Goal: Transaction & Acquisition: Purchase product/service

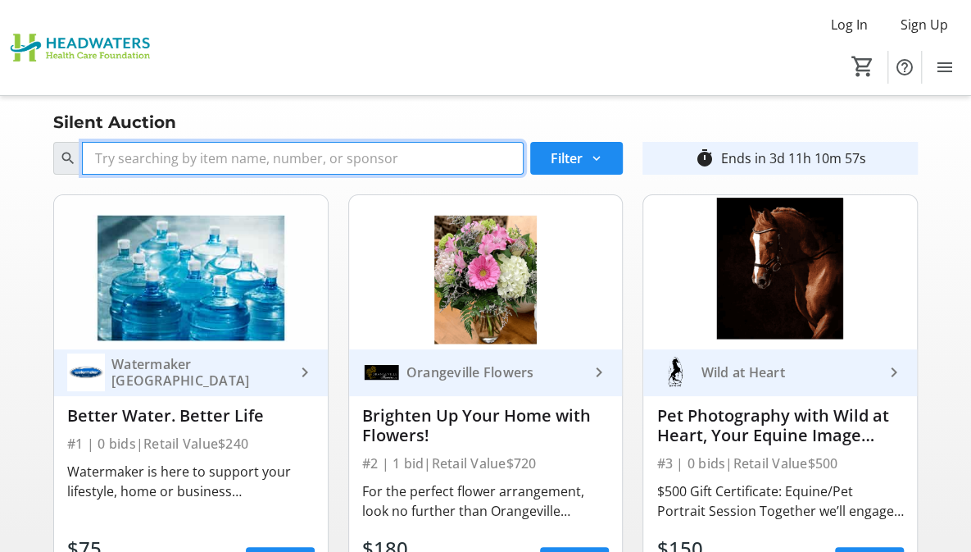
click at [303, 161] on input "Search" at bounding box center [303, 158] width 442 height 33
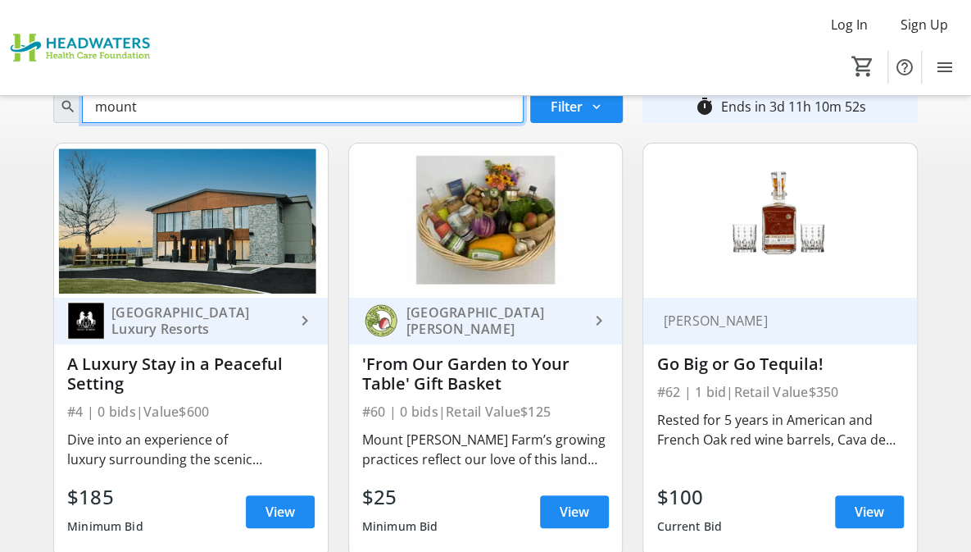
scroll to position [90, 0]
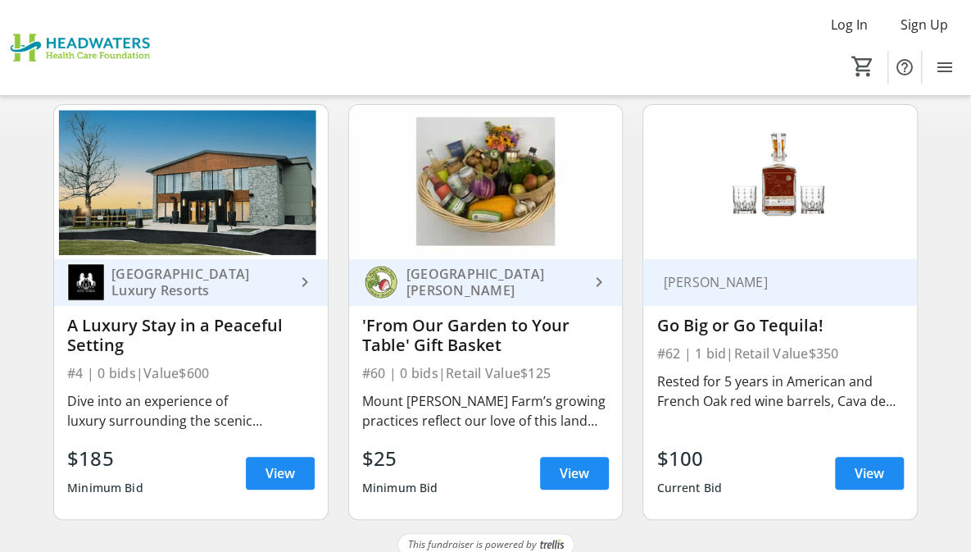
type input "mount"
click at [519, 330] on div "'From Our Garden to Your Table' Gift Basket" at bounding box center [486, 335] width 248 height 39
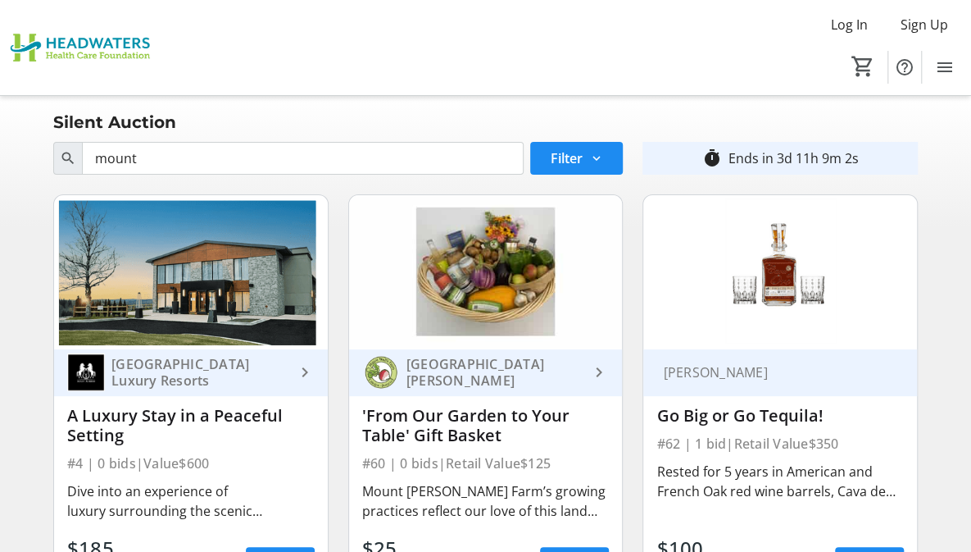
click at [74, 42] on img at bounding box center [83, 48] width 146 height 82
